Goal: Transaction & Acquisition: Purchase product/service

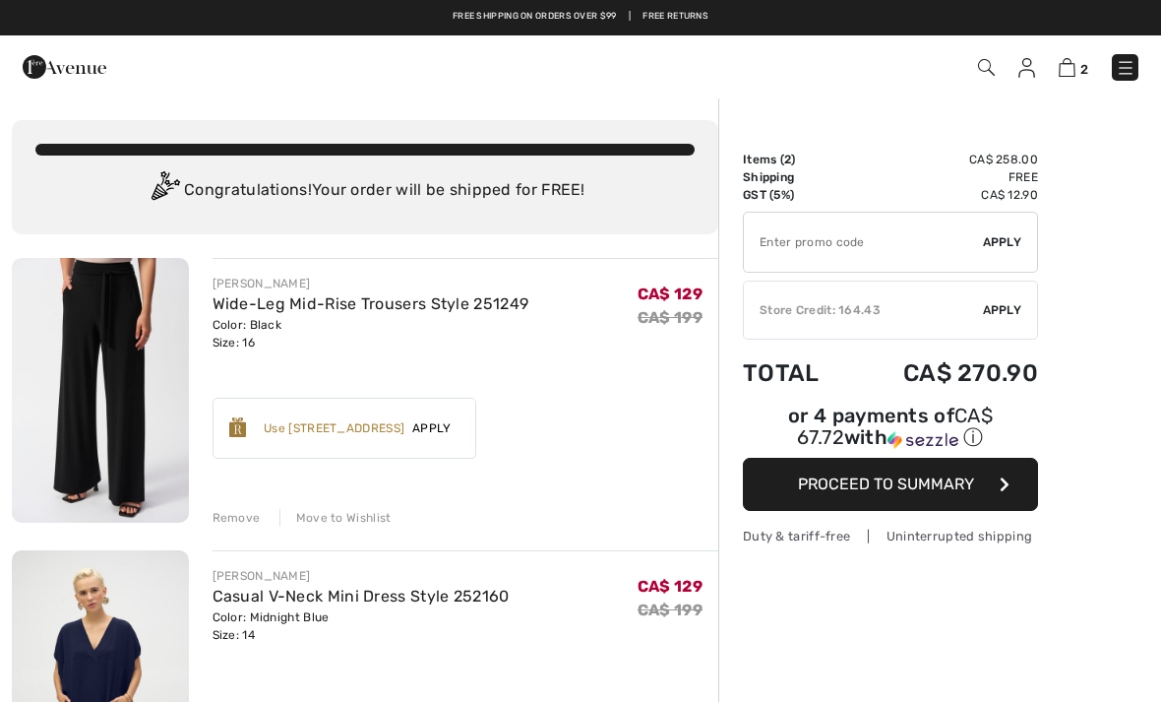
click at [989, 61] on img at bounding box center [986, 67] width 17 height 17
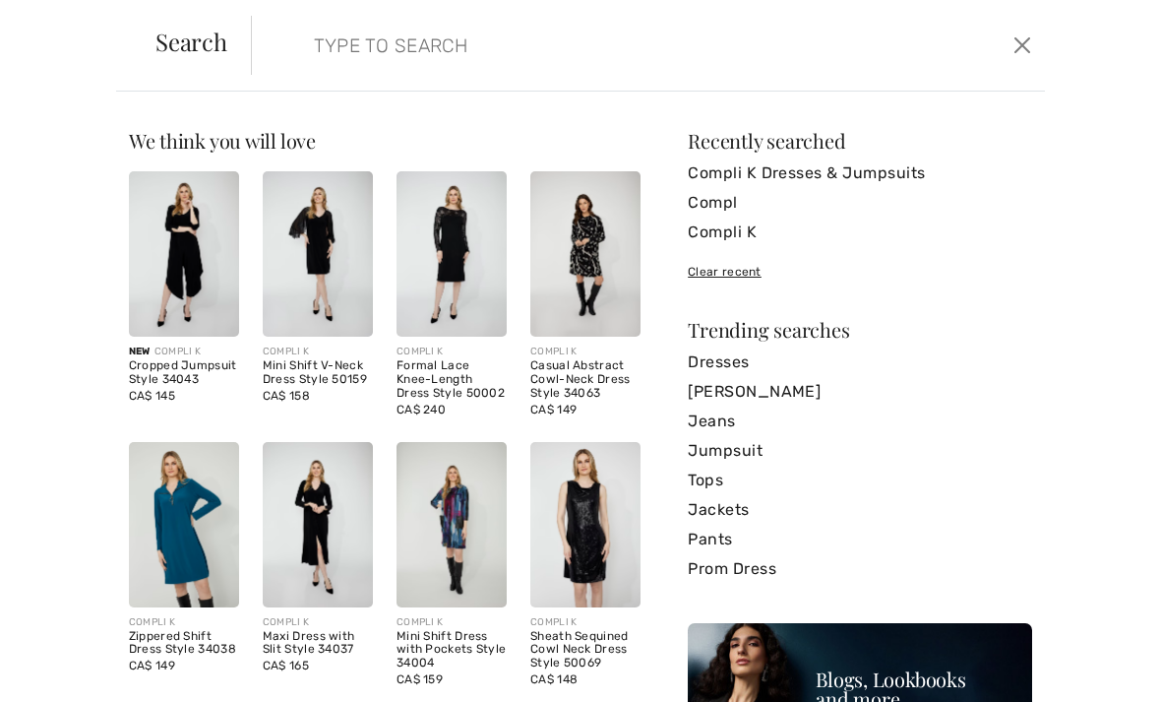
click at [382, 49] on input "search" at bounding box center [565, 45] width 532 height 59
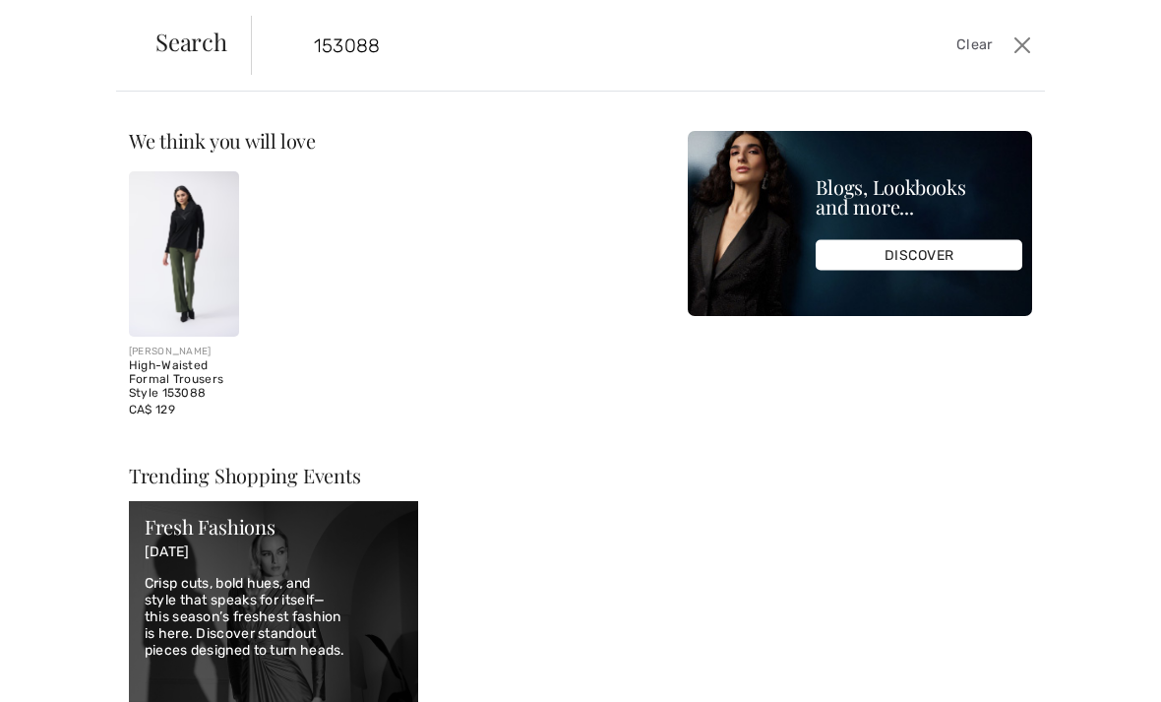
type input "153088"
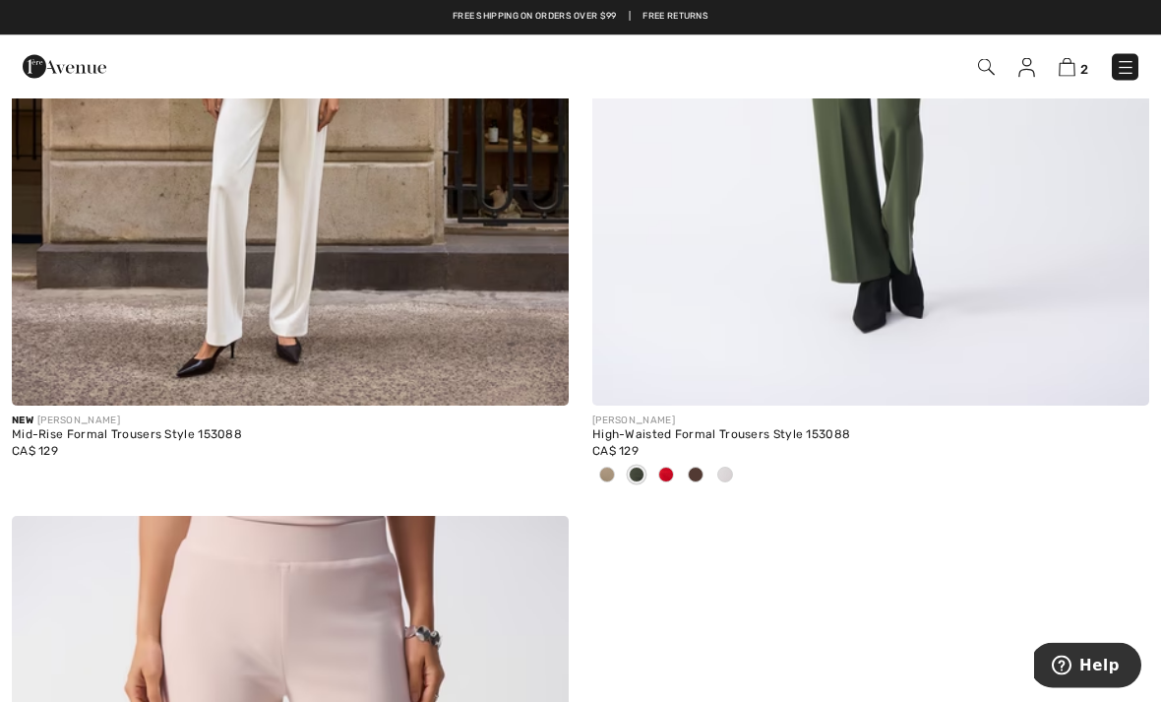
scroll to position [643, 0]
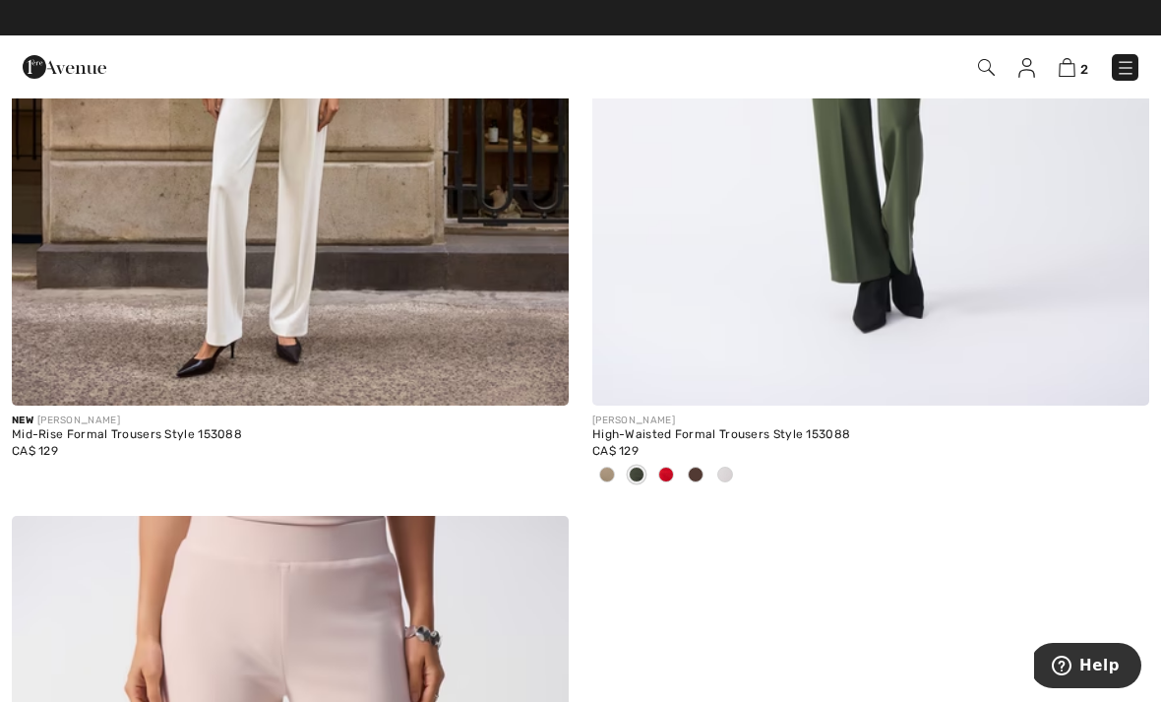
click at [703, 474] on span at bounding box center [696, 474] width 16 height 16
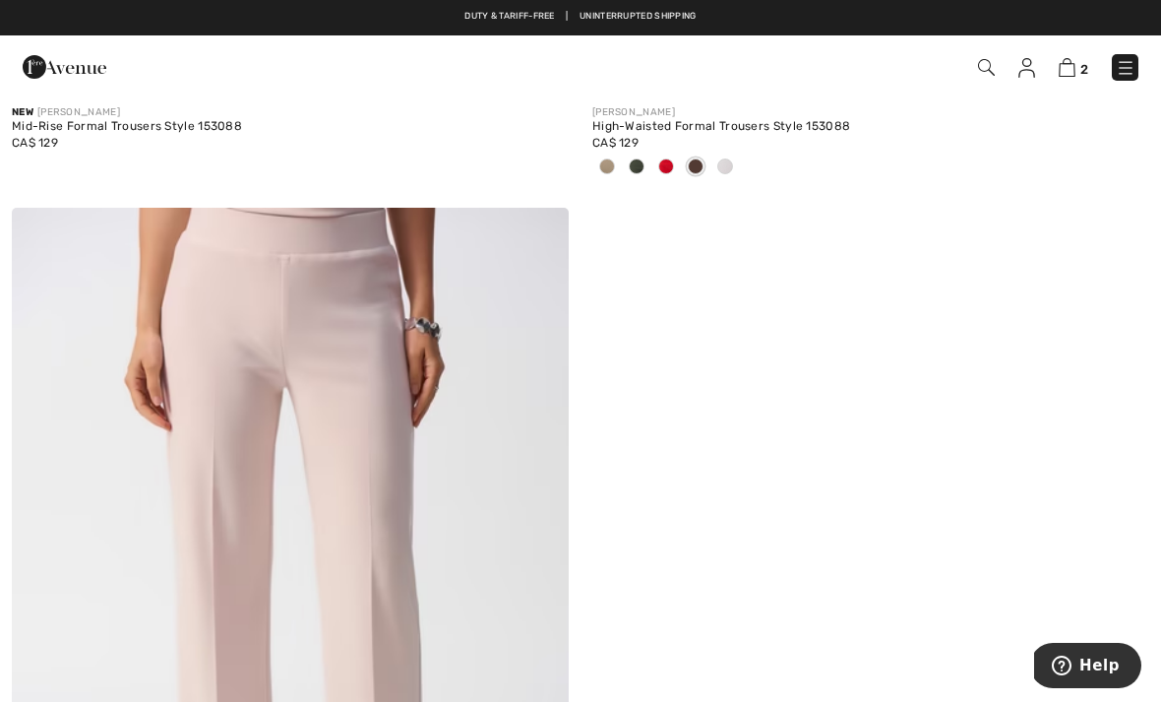
scroll to position [949, 0]
click at [637, 167] on span at bounding box center [637, 168] width 16 height 16
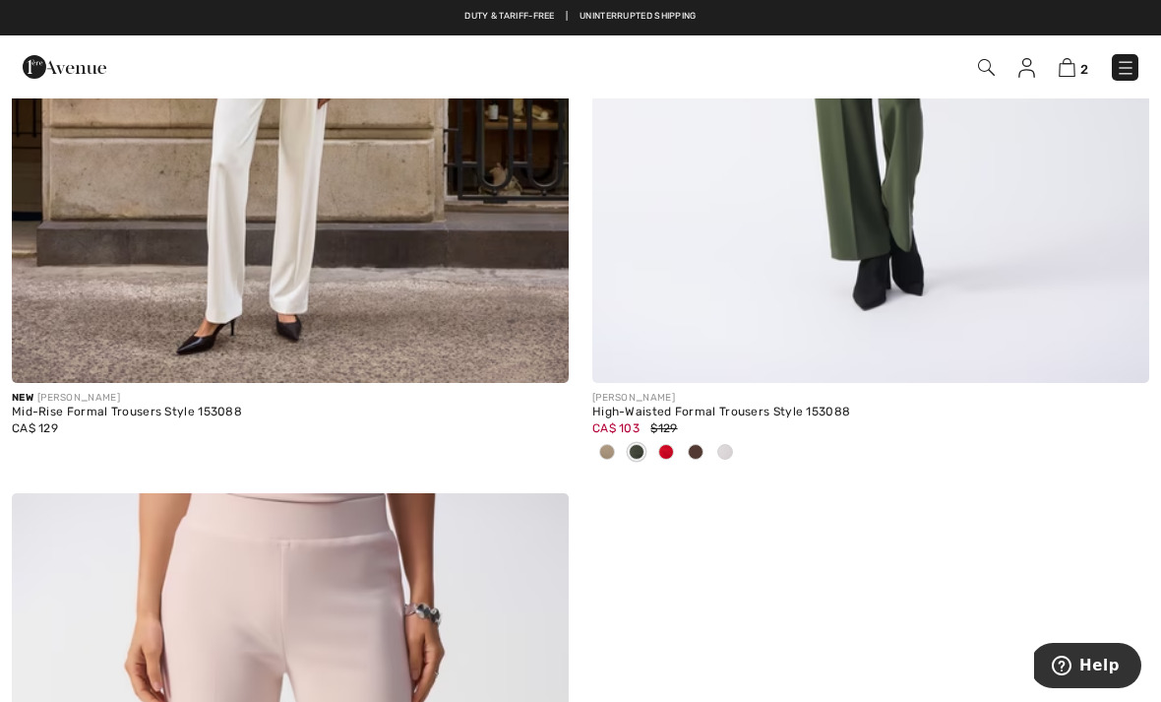
scroll to position [623, 0]
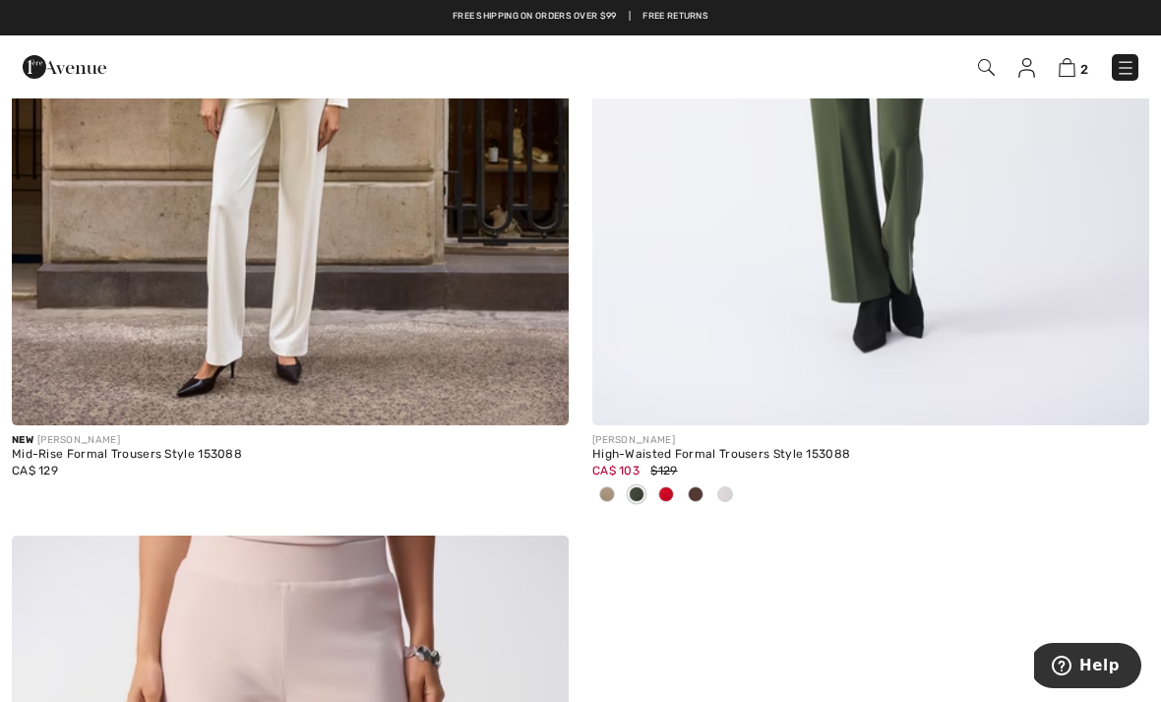
click at [639, 496] on span at bounding box center [637, 494] width 16 height 16
click at [800, 276] on img at bounding box center [870, 7] width 557 height 835
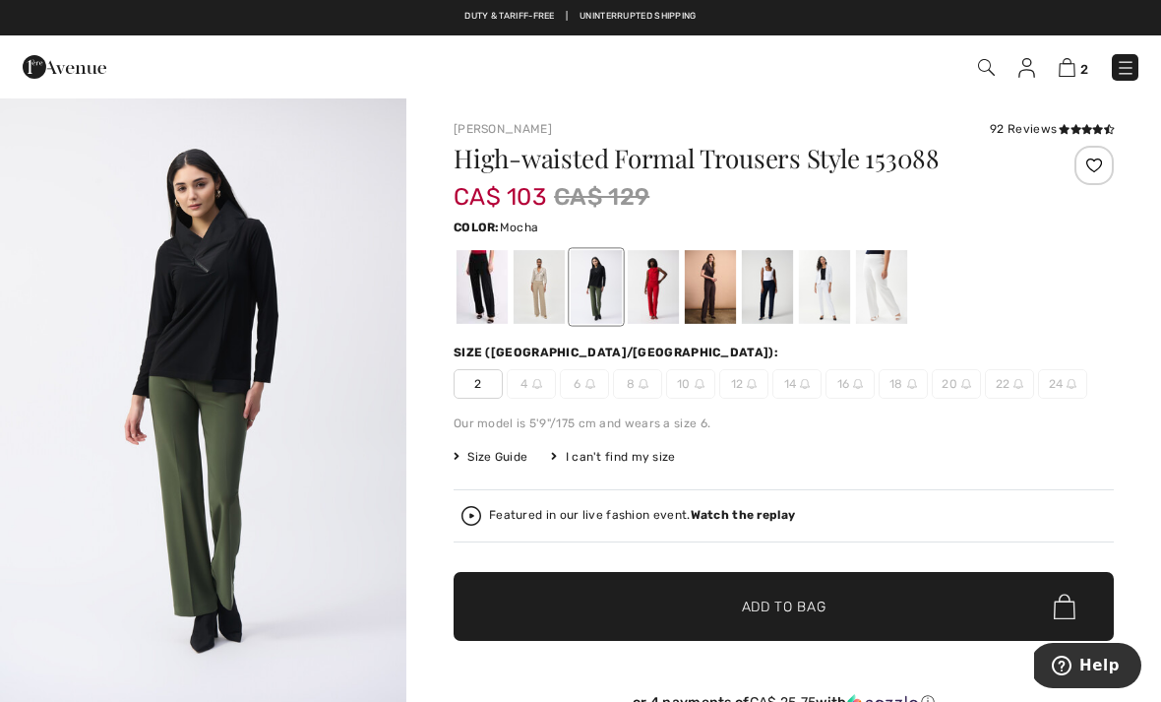
click at [718, 282] on div at bounding box center [710, 287] width 51 height 74
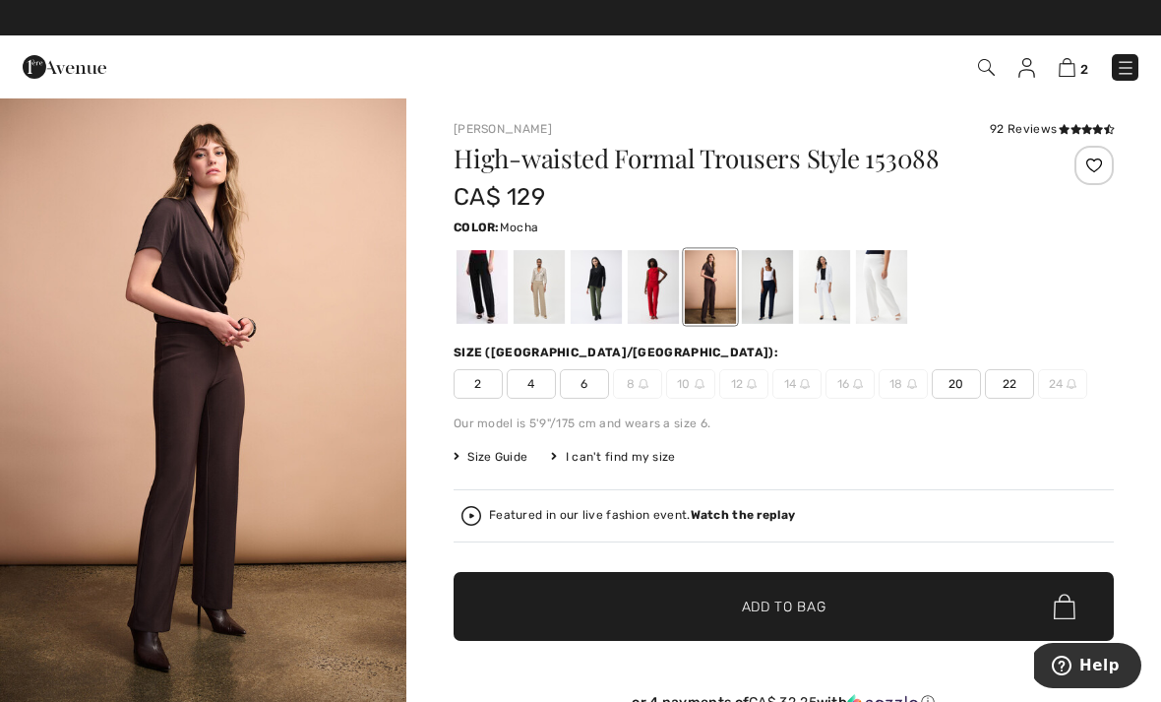
click at [769, 300] on div at bounding box center [767, 287] width 51 height 74
